Goal: Information Seeking & Learning: Find specific fact

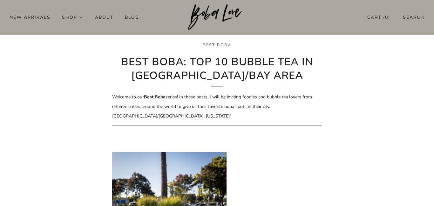
scroll to position [163, 0]
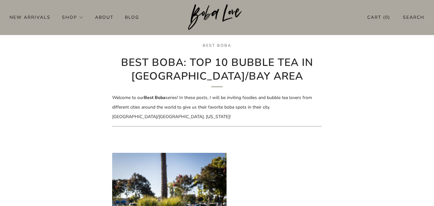
click at [197, 10] on img at bounding box center [217, 17] width 58 height 26
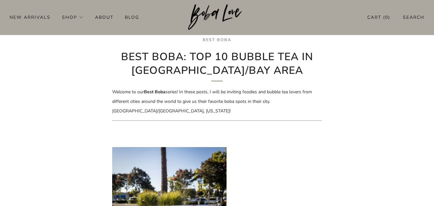
scroll to position [166, 0]
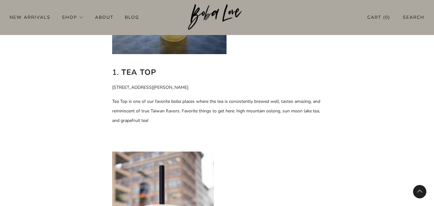
scroll to position [413, 0]
drag, startPoint x: 112, startPoint y: 88, endPoint x: 183, endPoint y: 89, distance: 71.6
click at [183, 89] on p "[STREET_ADDRESS][PERSON_NAME]" at bounding box center [217, 88] width 210 height 10
copy p "[STREET_ADDRESS][PERSON_NAME]"
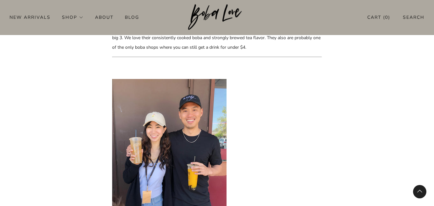
scroll to position [2757, 0]
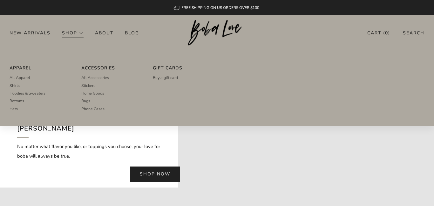
click at [73, 35] on link "Shop" at bounding box center [73, 33] width 22 height 10
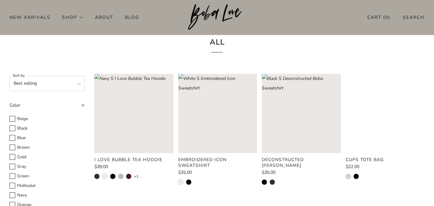
scroll to position [24, 0]
